Goal: Use online tool/utility: Utilize a website feature to perform a specific function

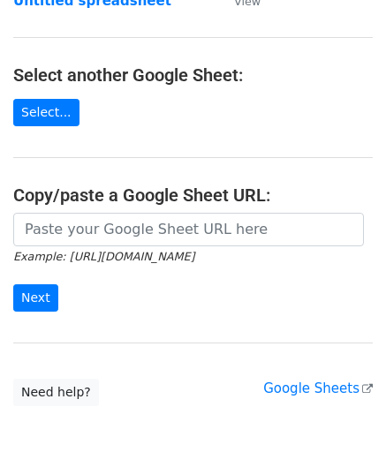
scroll to position [177, 0]
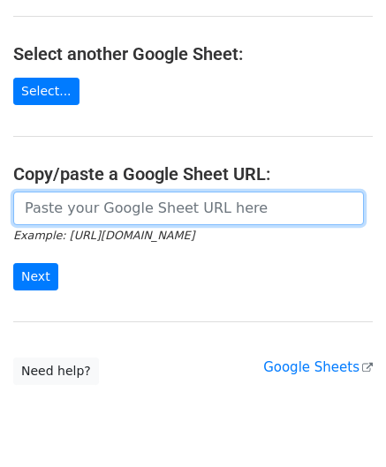
drag, startPoint x: 112, startPoint y: 216, endPoint x: 110, endPoint y: 197, distance: 19.5
click at [112, 216] on input "url" at bounding box center [188, 209] width 351 height 34
paste input "https://docs.google.com/spreadsheets/d/1LAYeREfiDq40fOaPJe2N3DFNw78kEMx72rb2R1F…"
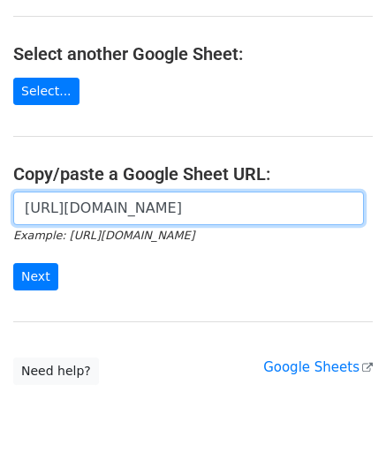
scroll to position [0, 381]
type input "https://docs.google.com/spreadsheets/d/1LAYeREfiDq40fOaPJe2N3DFNw78kEMx72rb2R1F…"
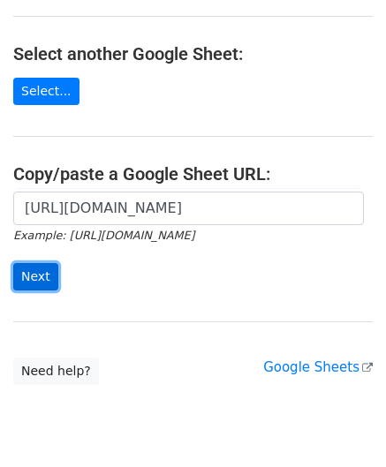
click at [34, 269] on input "Next" at bounding box center [35, 276] width 45 height 27
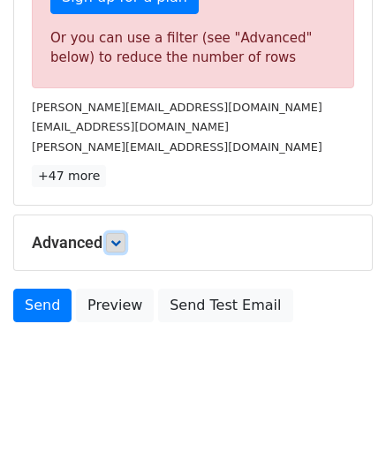
click at [115, 237] on icon at bounding box center [115, 242] width 11 height 11
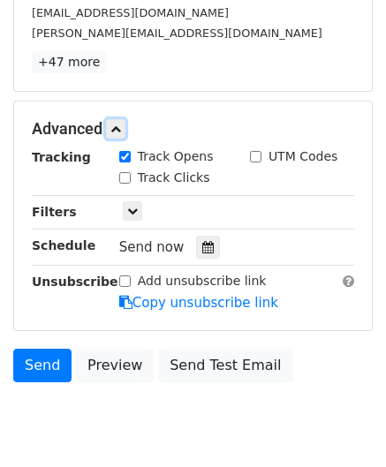
scroll to position [740, 0]
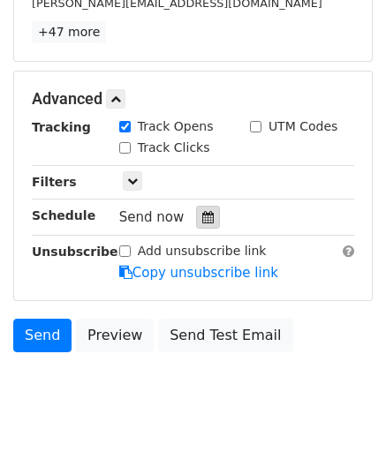
click at [202, 211] on icon at bounding box center [207, 217] width 11 height 12
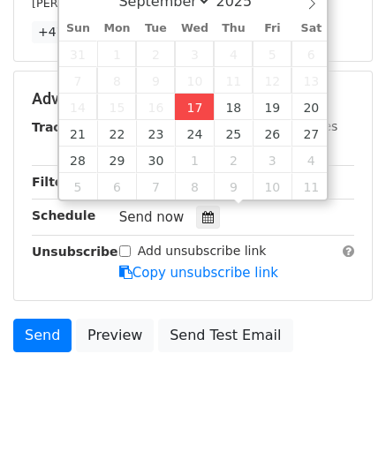
type input "[DATE] 12:00"
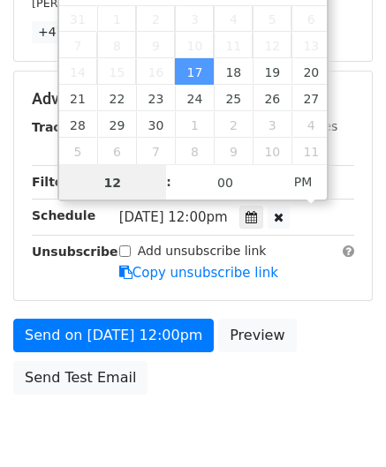
paste input "3"
type input "3"
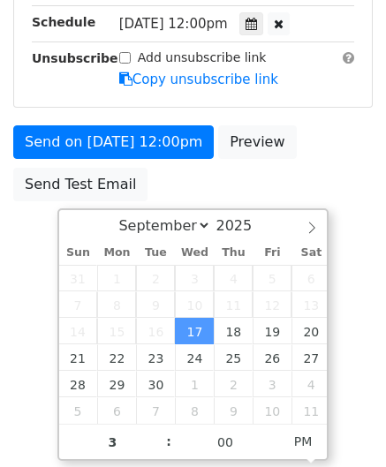
type input "[DATE] 15:00"
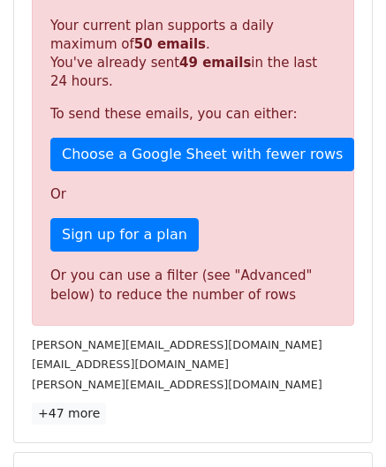
scroll to position [810, 0]
